Goal: Task Accomplishment & Management: Complete application form

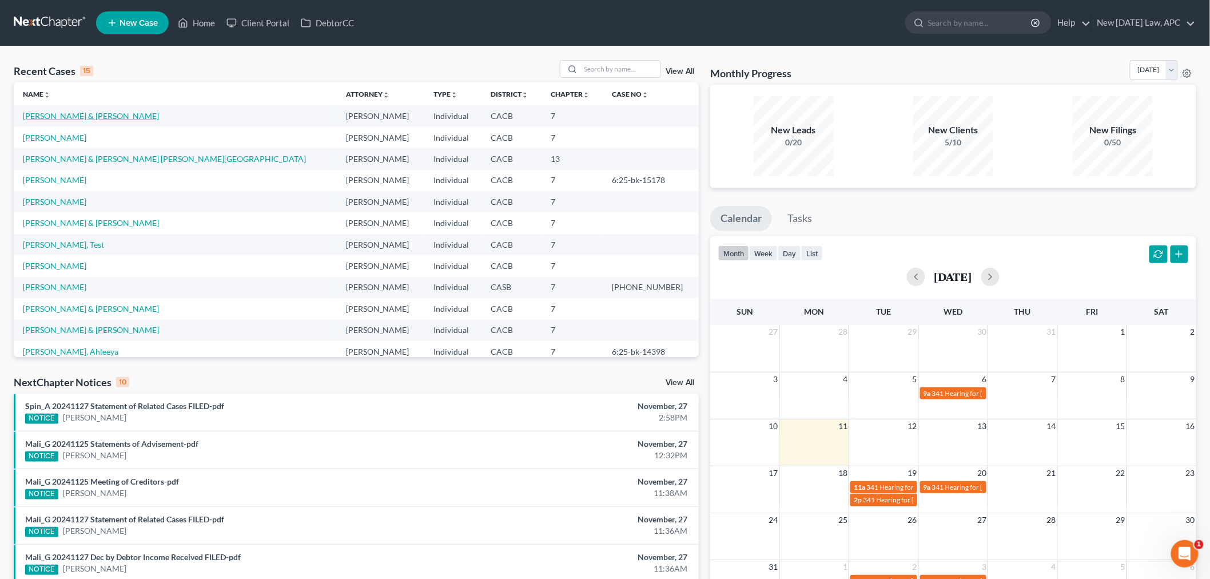
click at [105, 116] on link "[PERSON_NAME] & [PERSON_NAME]" at bounding box center [91, 116] width 136 height 10
select select "6"
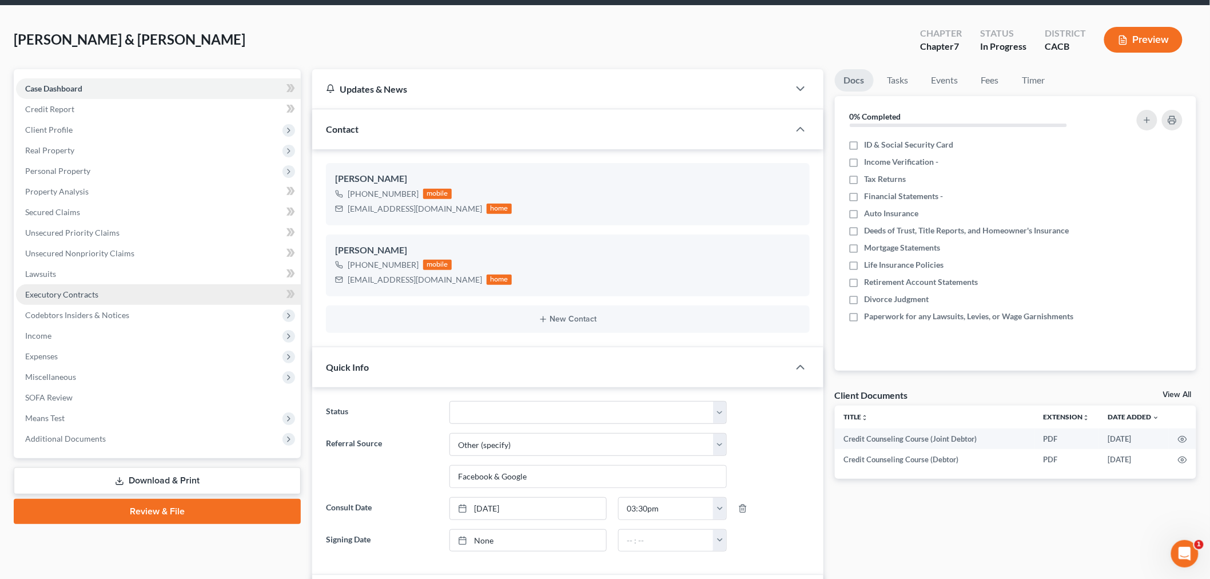
scroll to position [63, 0]
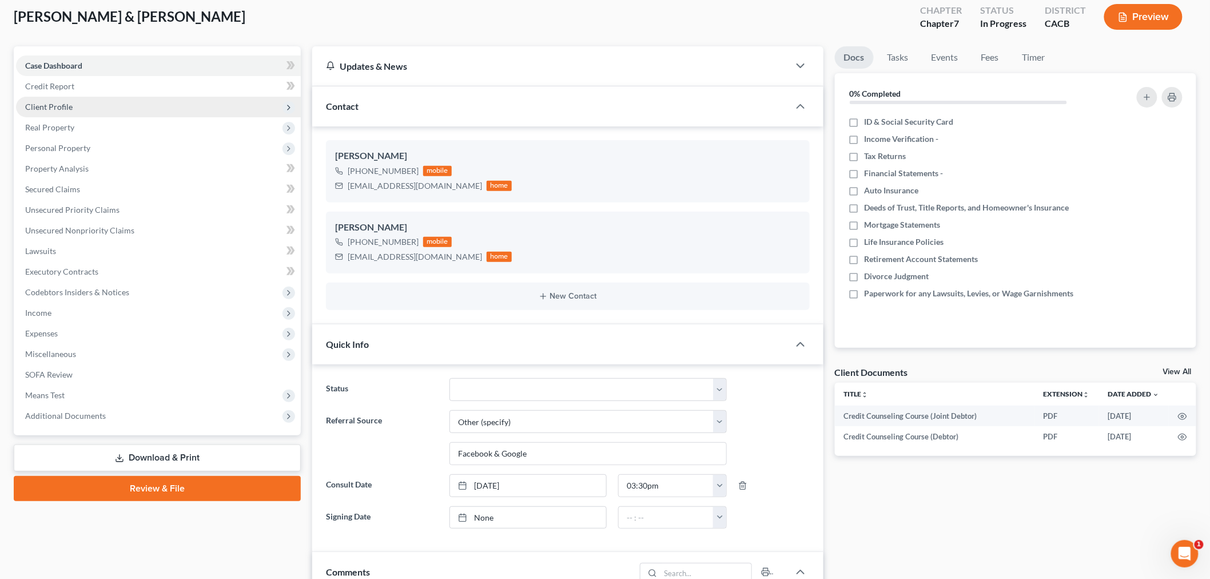
click at [89, 109] on span "Client Profile" at bounding box center [158, 107] width 285 height 21
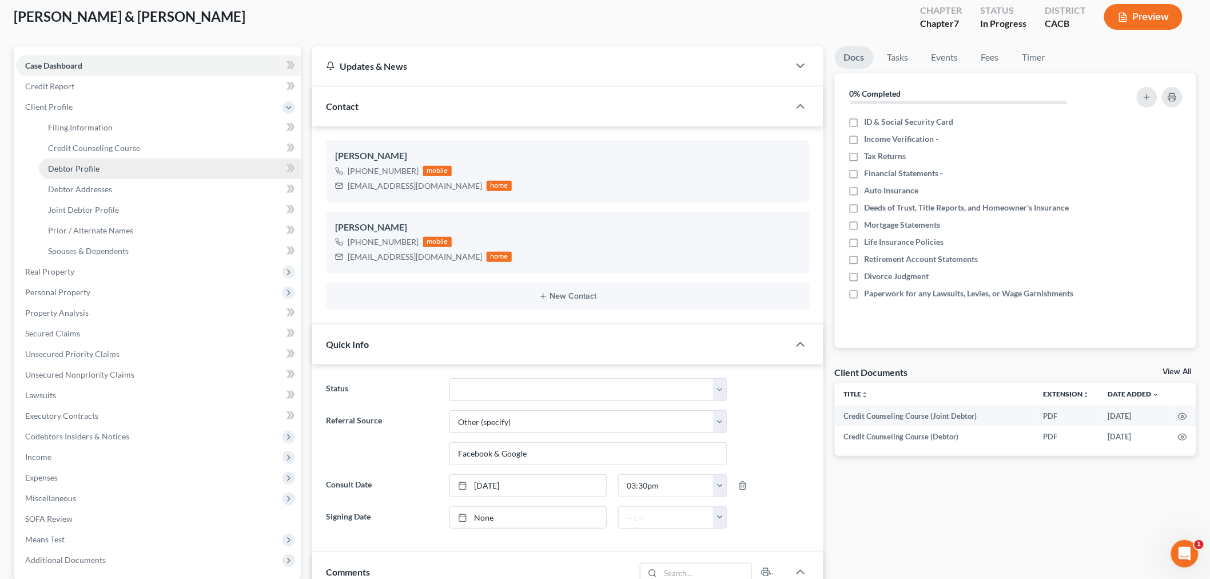
click at [95, 169] on span "Debtor Profile" at bounding box center [73, 169] width 51 height 10
select select "1"
select select "3"
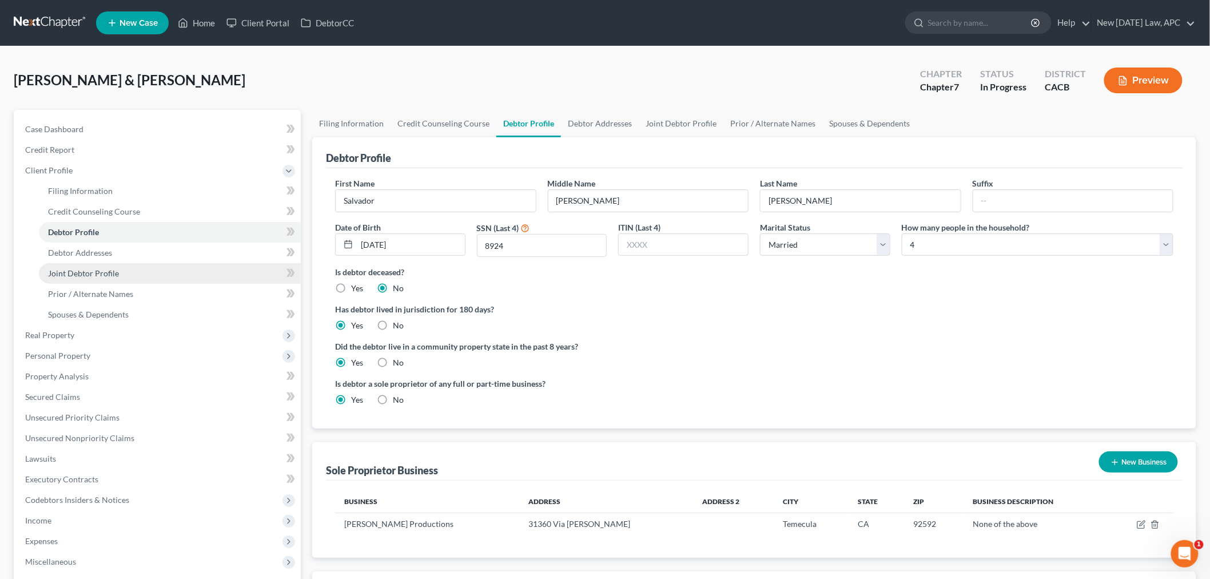
click at [100, 271] on span "Joint Debtor Profile" at bounding box center [83, 273] width 71 height 10
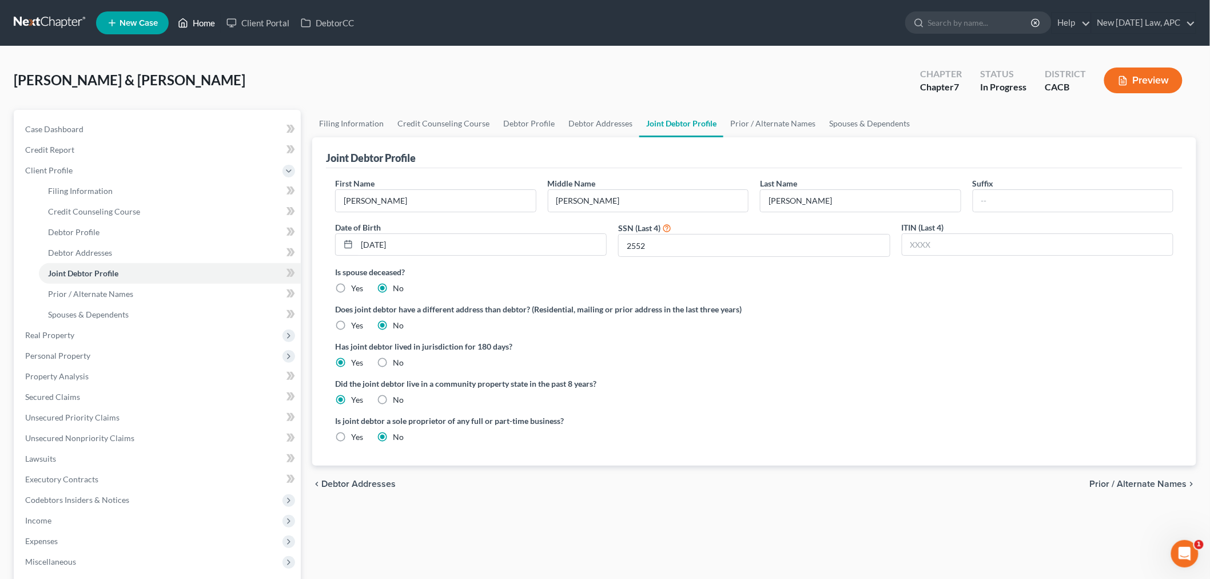
click at [201, 30] on link "Home" at bounding box center [196, 23] width 49 height 21
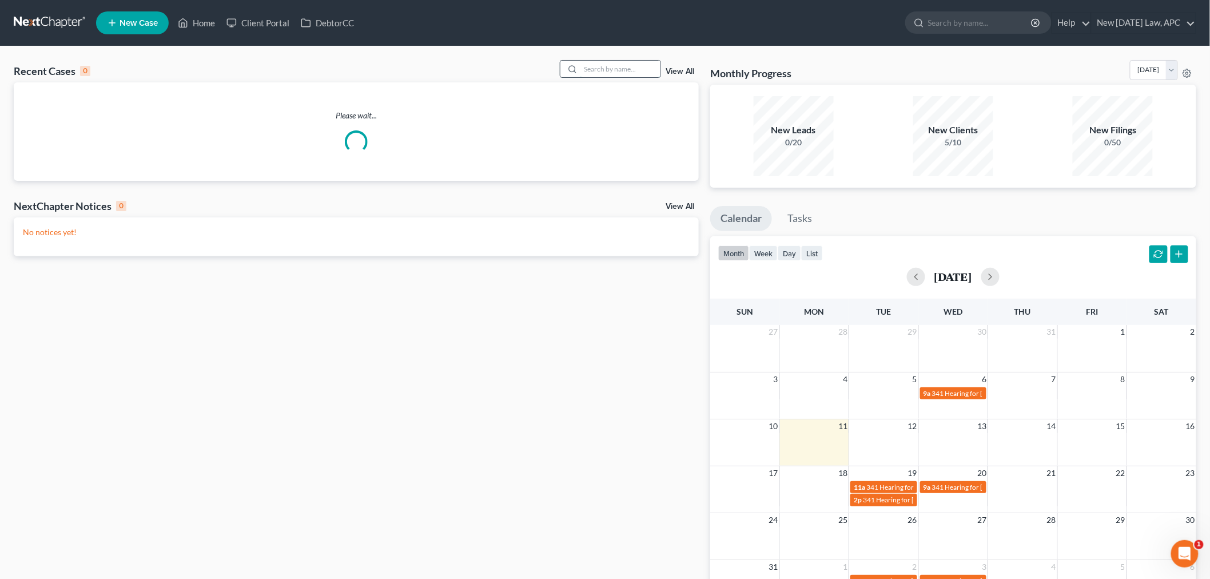
click at [642, 70] on input "search" at bounding box center [621, 69] width 80 height 17
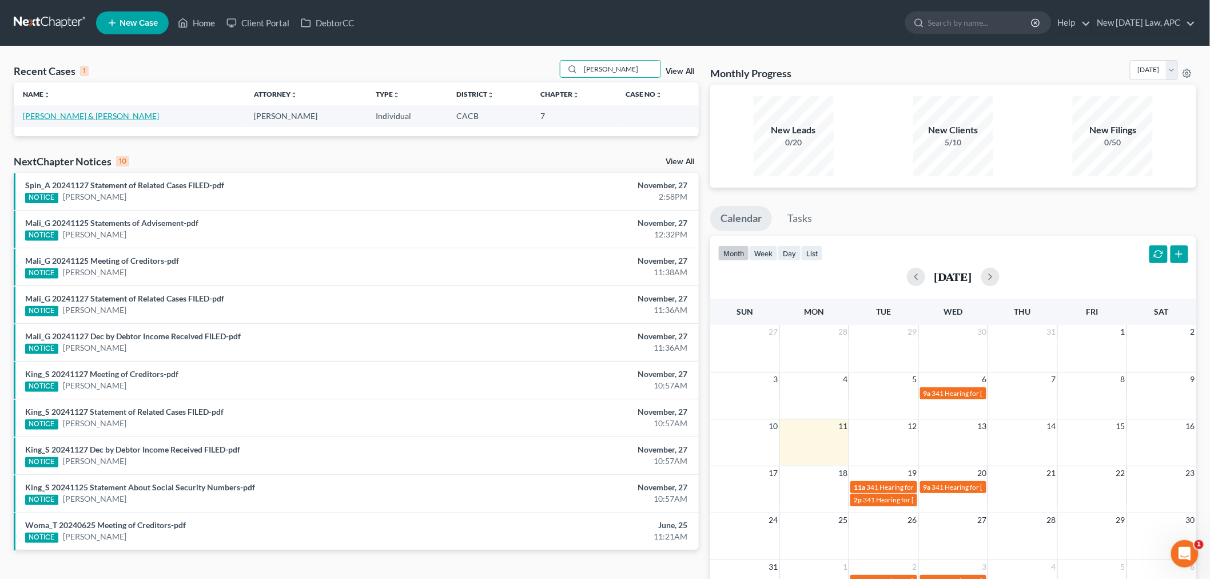
type input "[PERSON_NAME]"
click at [73, 113] on link "[PERSON_NAME] & [PERSON_NAME]" at bounding box center [91, 116] width 136 height 10
select select "6"
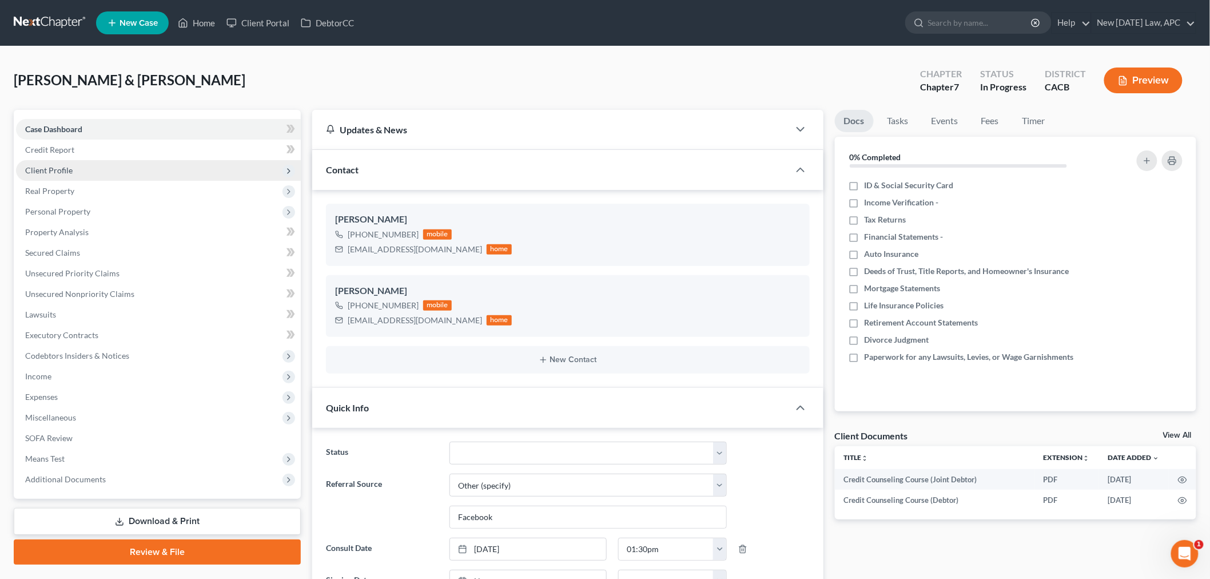
click at [106, 163] on span "Client Profile" at bounding box center [158, 170] width 285 height 21
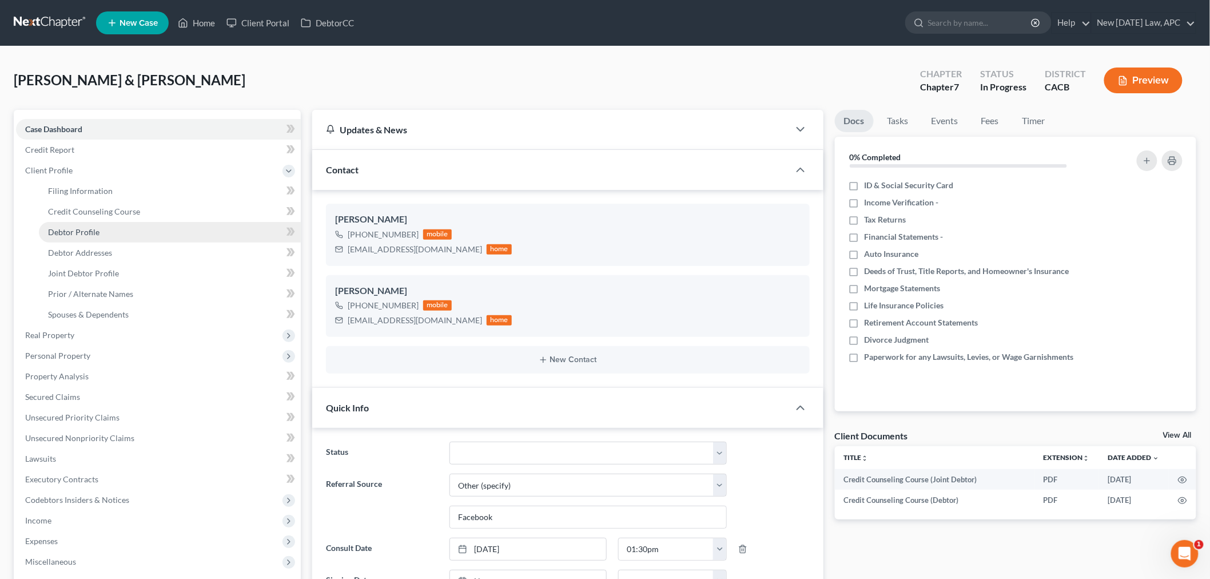
click at [129, 236] on link "Debtor Profile" at bounding box center [170, 232] width 262 height 21
select select "1"
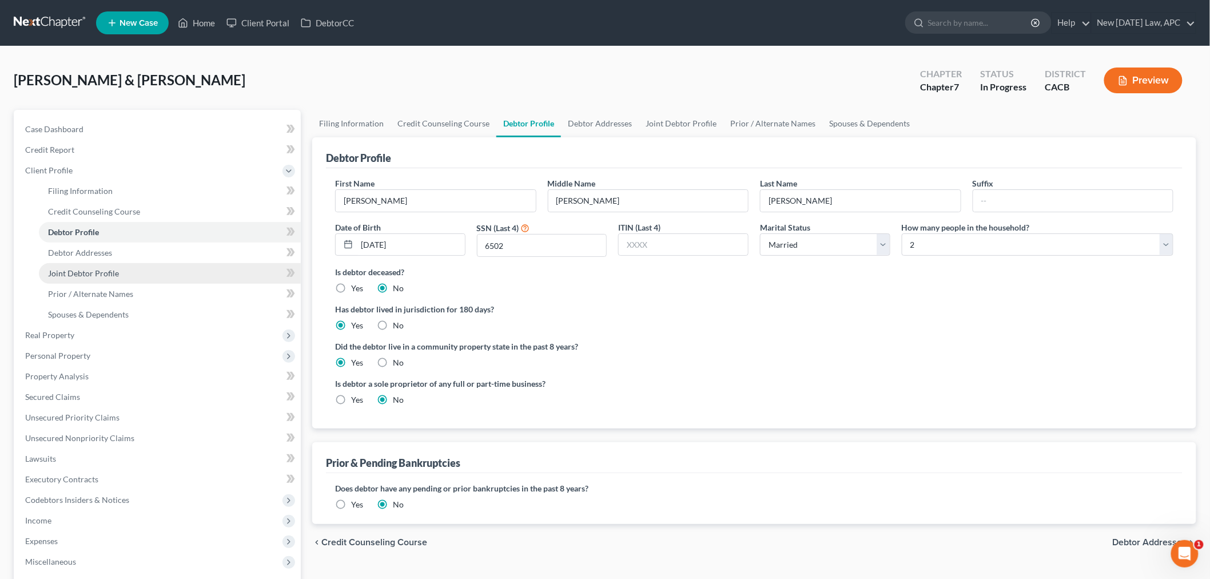
click at [132, 268] on link "Joint Debtor Profile" at bounding box center [170, 273] width 262 height 21
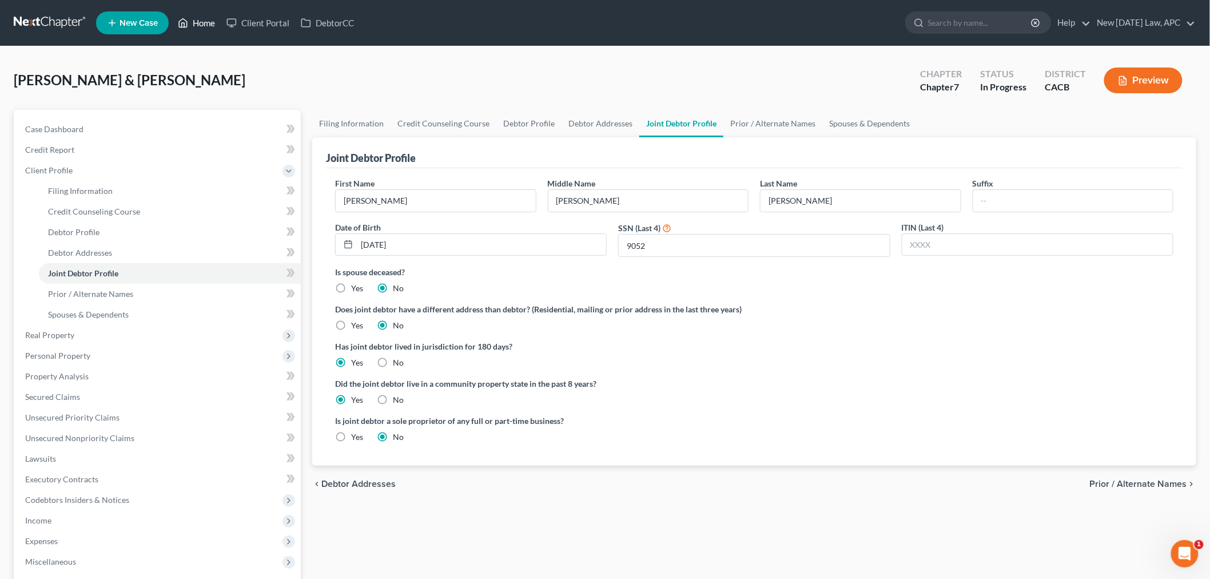
click at [198, 27] on link "Home" at bounding box center [196, 23] width 49 height 21
